Goal: Obtain resource: Obtain resource

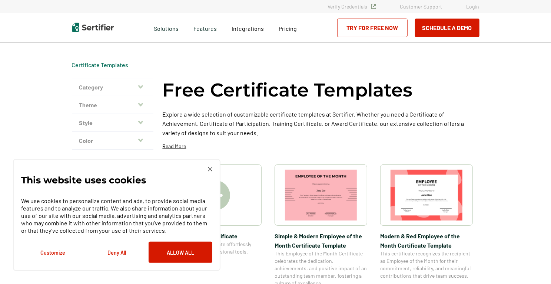
click at [172, 253] on button "Allow All" at bounding box center [181, 251] width 64 height 21
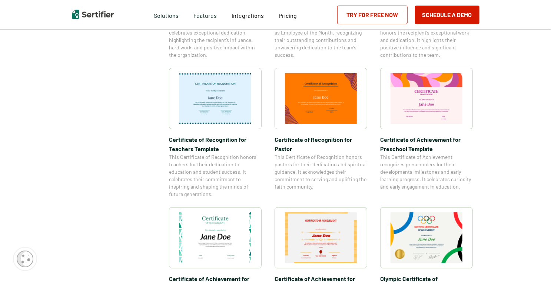
scroll to position [358, 0]
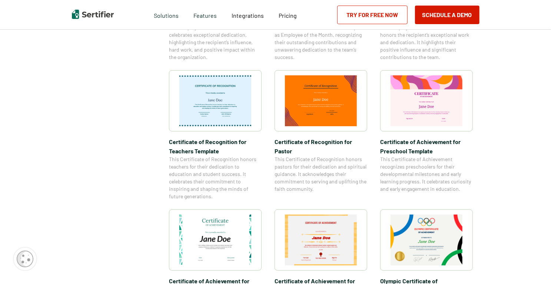
click at [425, 86] on img at bounding box center [427, 100] width 72 height 51
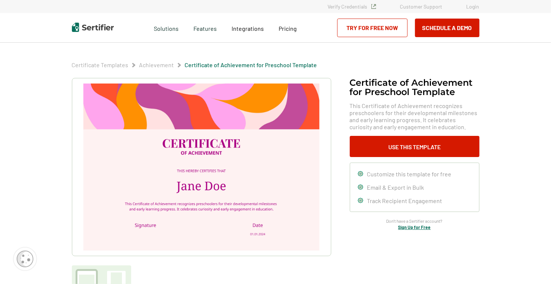
click at [241, 138] on img at bounding box center [201, 166] width 236 height 167
